Goal: Task Accomplishment & Management: Use online tool/utility

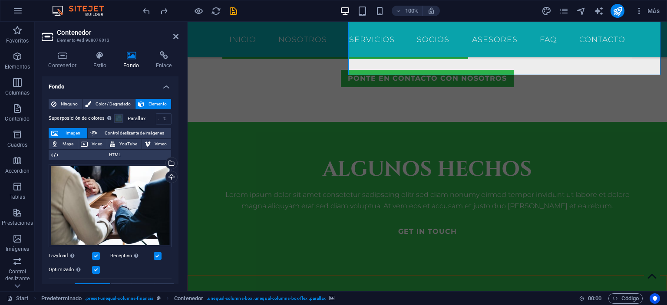
scroll to position [875, 0]
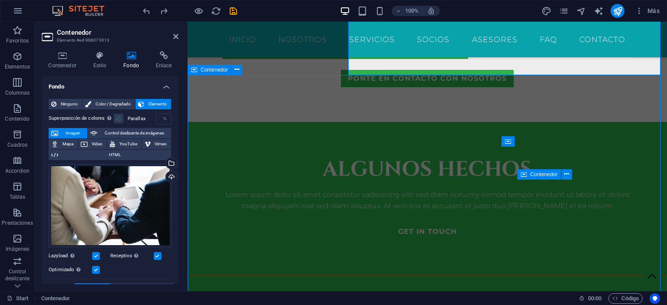
scroll to position [829, 0]
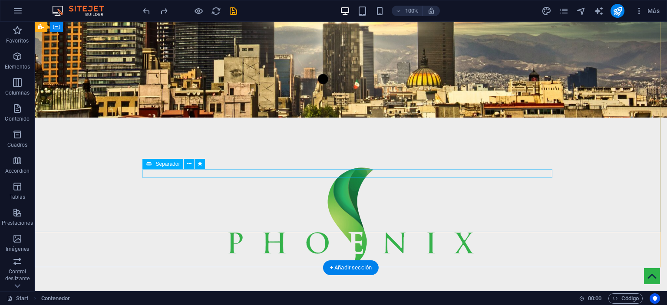
scroll to position [0, 0]
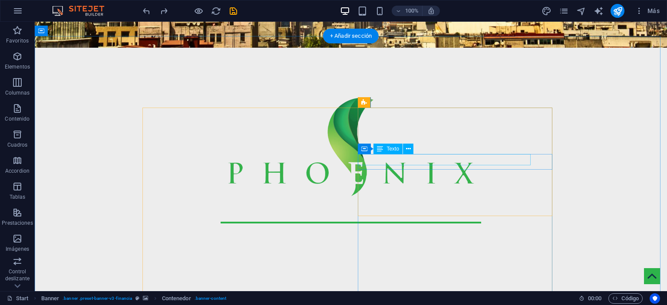
scroll to position [261, 0]
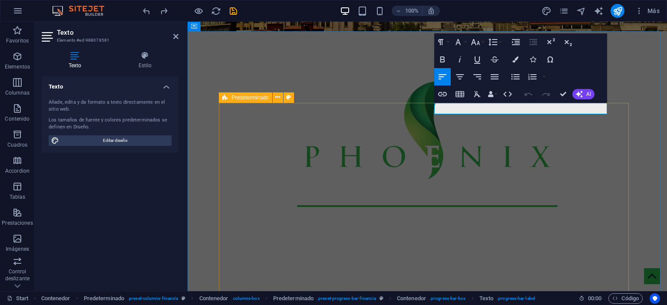
drag, startPoint x: 514, startPoint y: 110, endPoint x: 428, endPoint y: 109, distance: 86.5
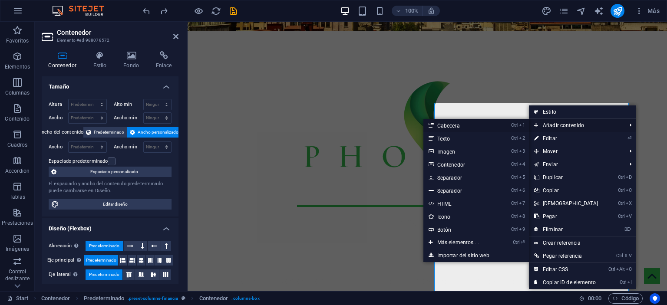
click at [458, 126] on link "Ctrl 1 Cabecera" at bounding box center [460, 125] width 73 height 13
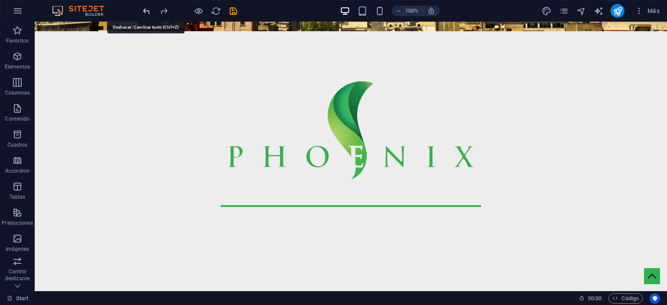
click at [142, 8] on icon "undo" at bounding box center [147, 11] width 10 height 10
click at [166, 8] on icon "redo" at bounding box center [164, 11] width 10 height 10
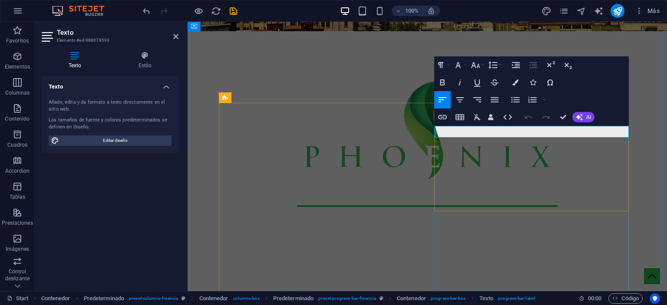
drag, startPoint x: 431, startPoint y: 121, endPoint x: 400, endPoint y: 121, distance: 30.4
copy p "Servicio de Consultoría"
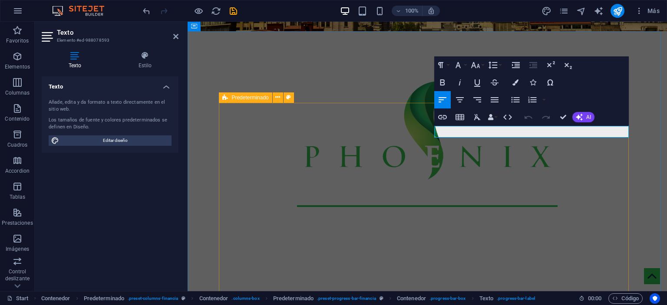
drag, startPoint x: 515, startPoint y: 130, endPoint x: 419, endPoint y: 114, distance: 97.3
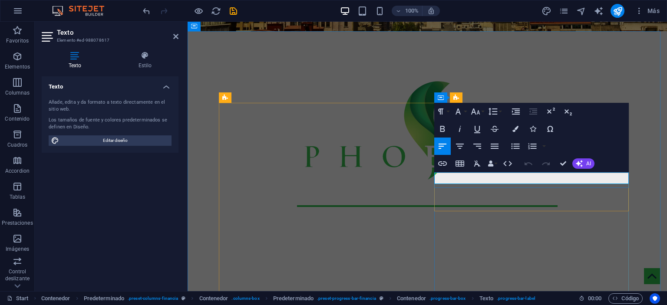
drag, startPoint x: 513, startPoint y: 180, endPoint x: 435, endPoint y: 174, distance: 78.5
drag, startPoint x: 503, startPoint y: 177, endPoint x: 408, endPoint y: 168, distance: 94.7
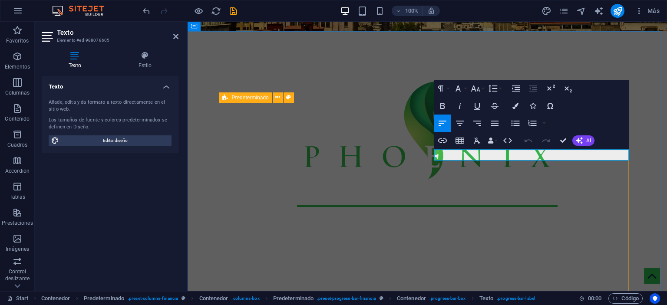
drag, startPoint x: 523, startPoint y: 156, endPoint x: 414, endPoint y: 154, distance: 109.1
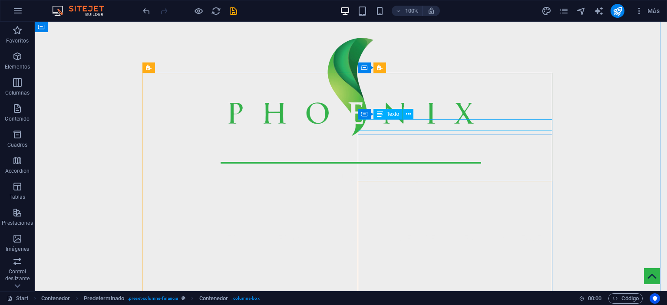
scroll to position [217, 0]
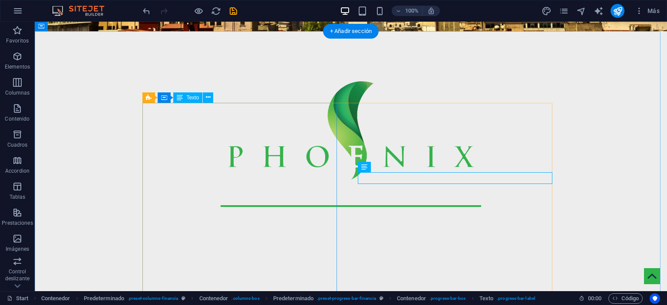
scroll to position [304, 0]
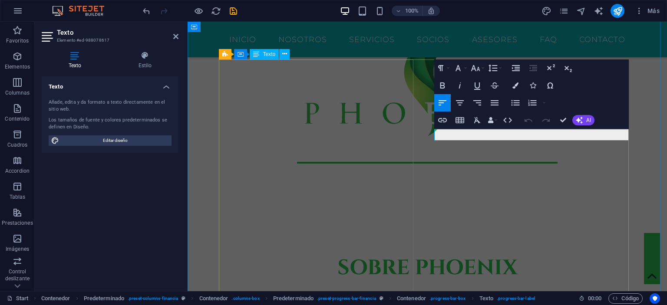
drag, startPoint x: 516, startPoint y: 133, endPoint x: 405, endPoint y: 129, distance: 111.8
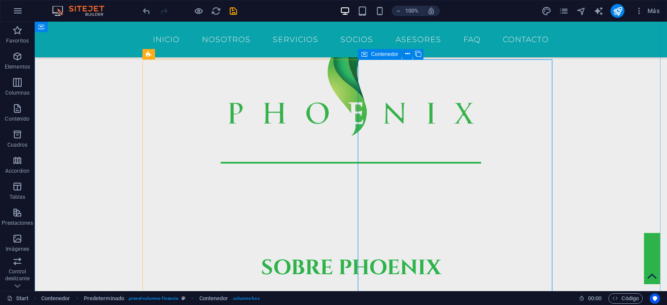
scroll to position [261, 0]
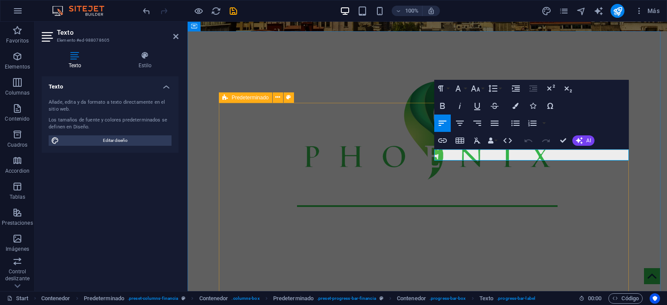
drag, startPoint x: 520, startPoint y: 158, endPoint x: 420, endPoint y: 159, distance: 100.0
drag, startPoint x: 455, startPoint y: 246, endPoint x: 460, endPoint y: 238, distance: 9.3
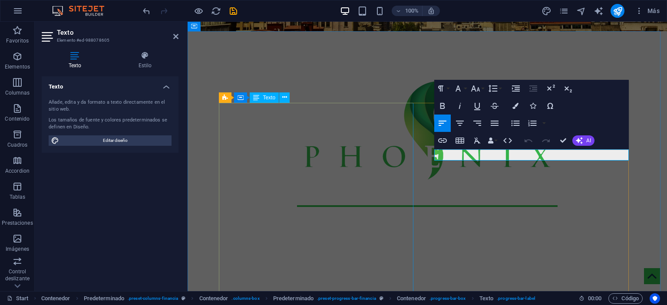
drag, startPoint x: 513, startPoint y: 155, endPoint x: 407, endPoint y: 149, distance: 105.8
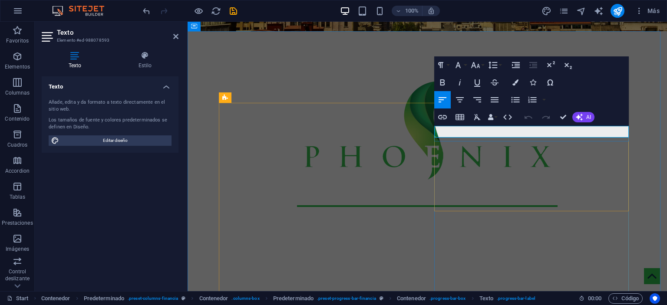
drag, startPoint x: 424, startPoint y: 129, endPoint x: 417, endPoint y: 128, distance: 6.5
drag, startPoint x: 502, startPoint y: 266, endPoint x: 631, endPoint y: 140, distance: 179.8
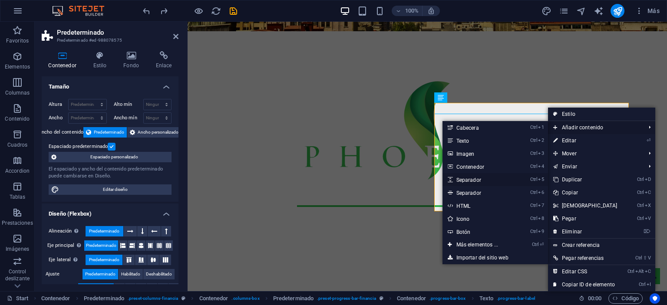
click at [492, 180] on link "Ctrl 5 Separador" at bounding box center [479, 179] width 73 height 13
select select "px"
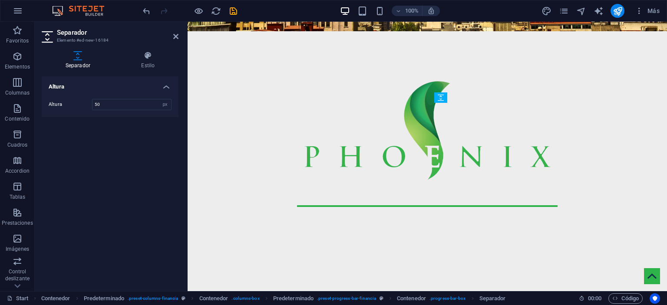
drag, startPoint x: 532, startPoint y: 113, endPoint x: 539, endPoint y: 107, distance: 8.6
